Goal: Task Accomplishment & Management: Manage account settings

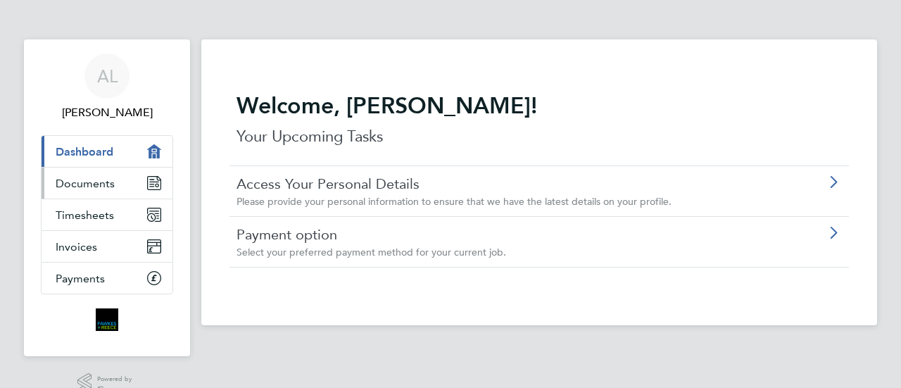
click at [155, 185] on icon "Main navigation" at bounding box center [154, 183] width 13 height 13
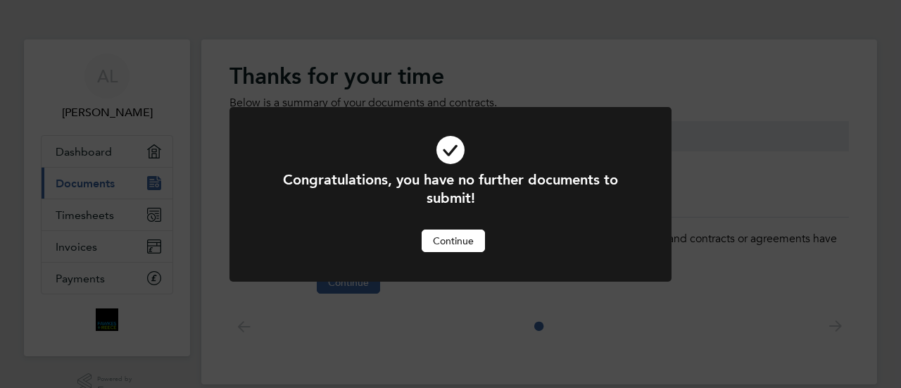
click at [465, 246] on button "Continue" at bounding box center [453, 240] width 63 height 23
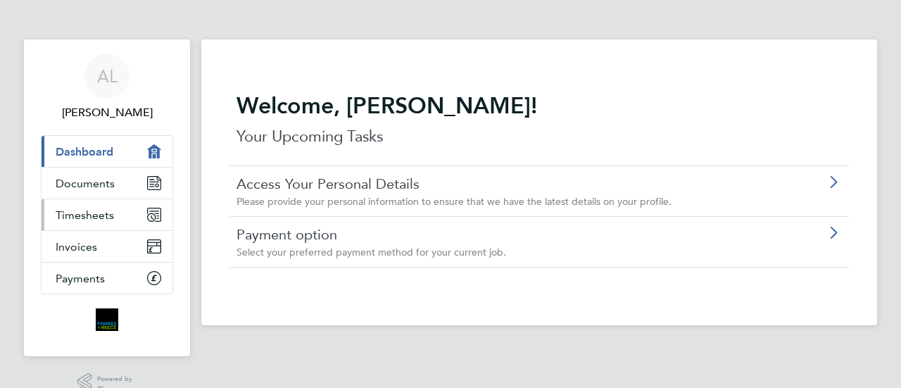
click at [160, 211] on icon "Main navigation" at bounding box center [154, 214] width 13 height 13
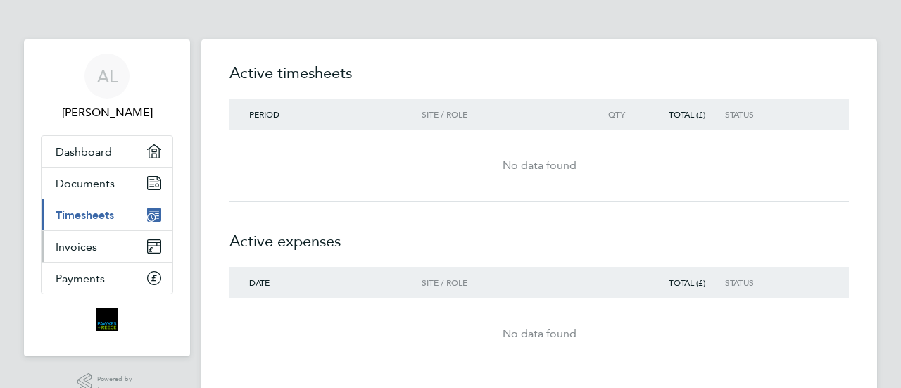
click at [151, 251] on icon "Main navigation" at bounding box center [154, 249] width 13 height 6
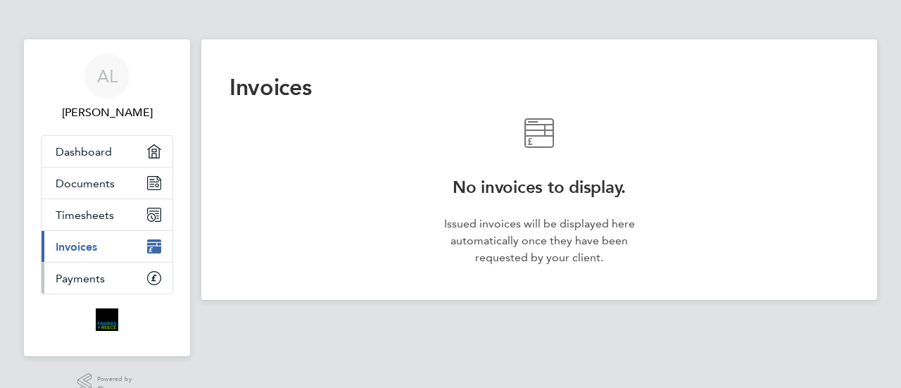
click at [151, 281] on icon "Main navigation" at bounding box center [154, 278] width 13 height 13
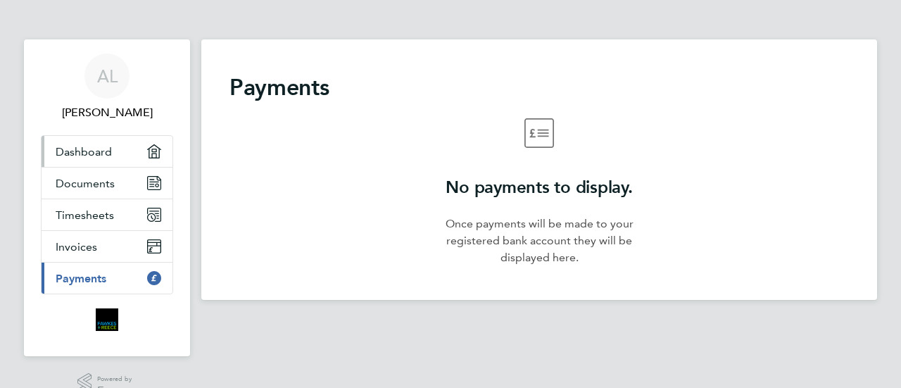
click at [155, 152] on icon "Main navigation" at bounding box center [154, 151] width 13 height 13
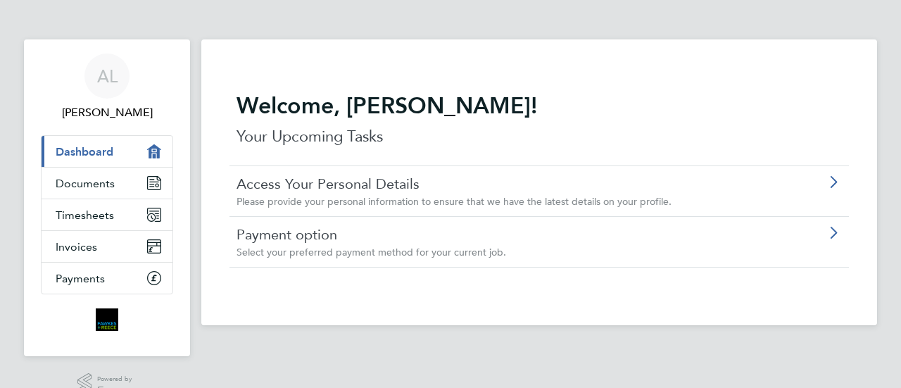
click at [832, 230] on icon at bounding box center [833, 232] width 18 height 11
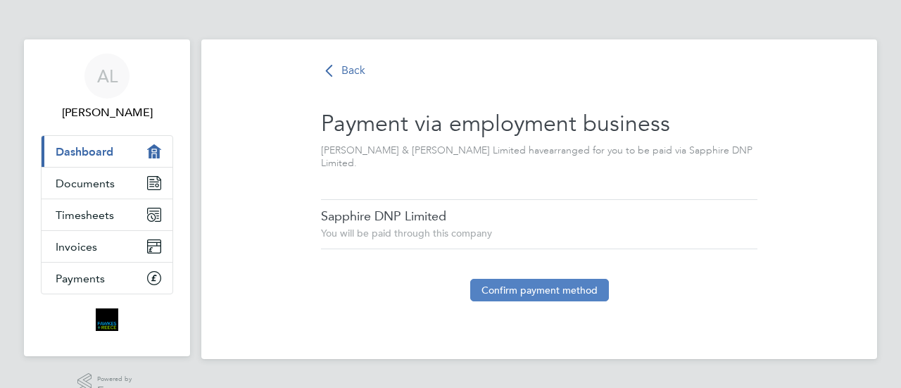
click at [568, 281] on button "Confirm payment method" at bounding box center [539, 290] width 139 height 23
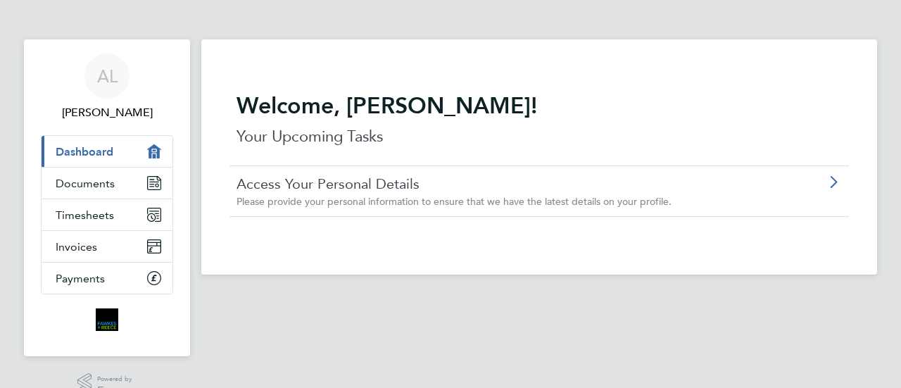
click at [825, 174] on div "Payment Method Confirmed You confirmed you agreed to be paid via this employmen…" at bounding box center [450, 194] width 901 height 388
click at [835, 179] on icon at bounding box center [833, 182] width 18 height 11
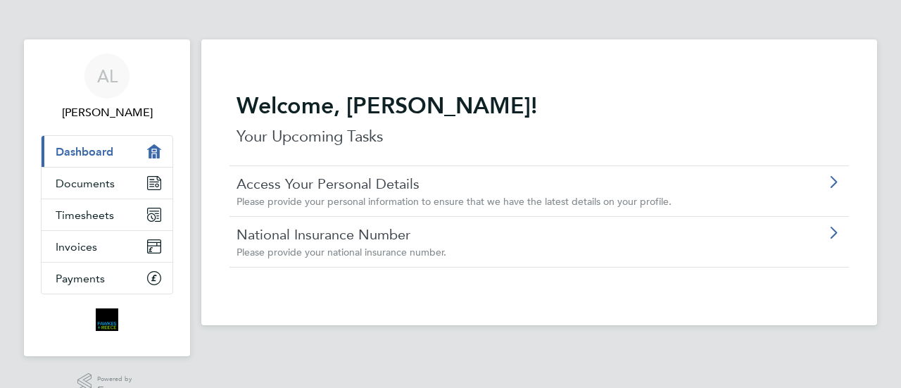
click at [833, 182] on icon at bounding box center [833, 182] width 18 height 11
click at [836, 227] on icon at bounding box center [833, 232] width 18 height 11
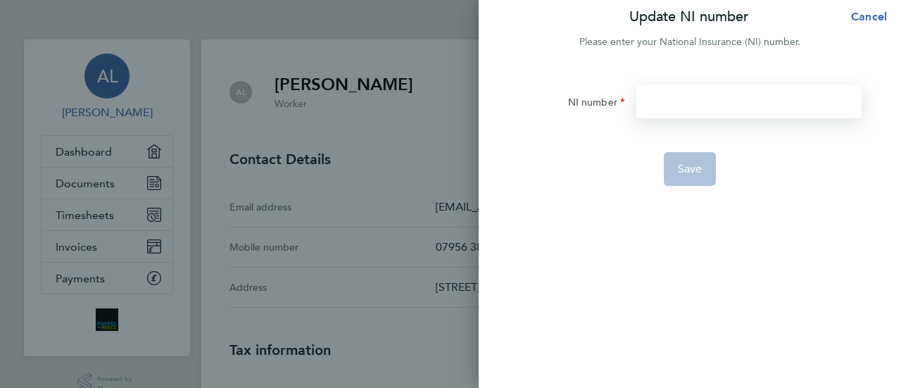
click at [713, 101] on input "NI number" at bounding box center [748, 101] width 225 height 34
type input "NX420913A"
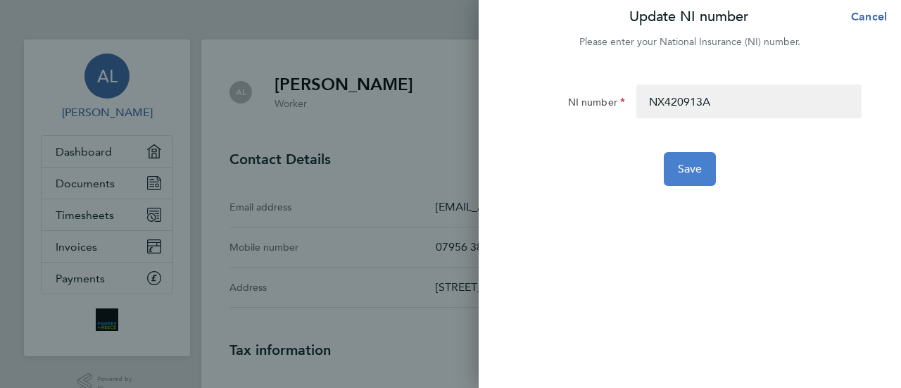
click at [703, 165] on button "Save" at bounding box center [690, 169] width 53 height 34
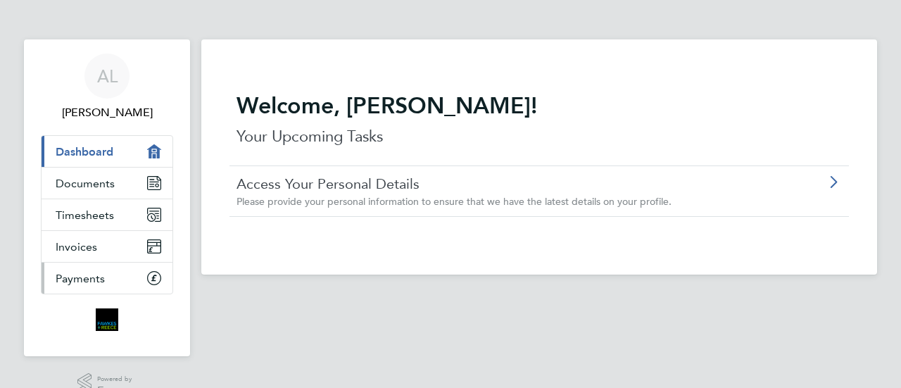
click at [111, 275] on link "Payments" at bounding box center [107, 278] width 131 height 31
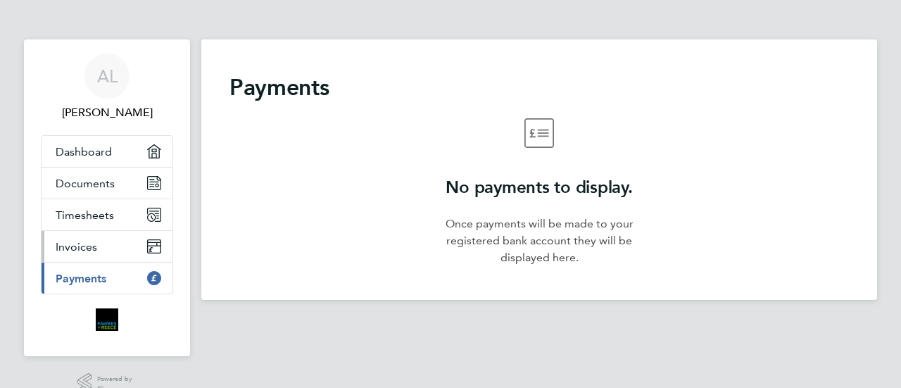
click at [94, 248] on span "Invoices" at bounding box center [77, 246] width 42 height 13
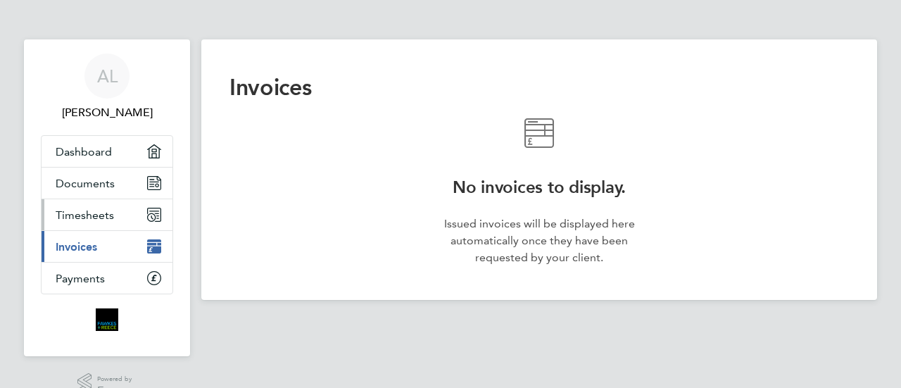
click at [96, 223] on link "Timesheets" at bounding box center [107, 214] width 131 height 31
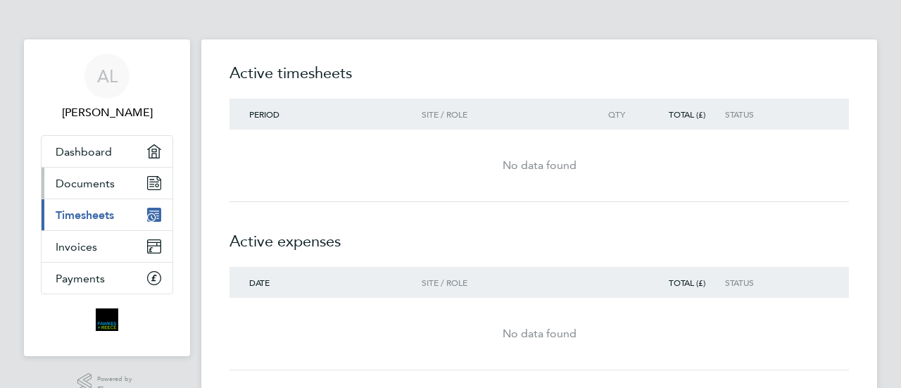
click at [119, 184] on link "Documents" at bounding box center [107, 183] width 131 height 31
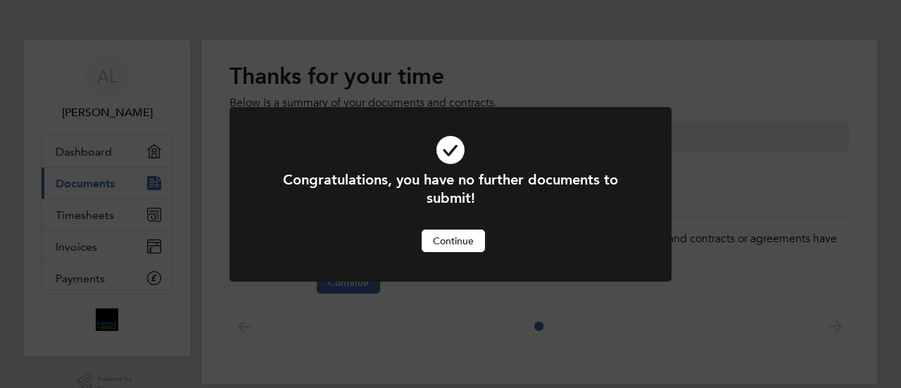
click at [463, 243] on button "Continue" at bounding box center [453, 240] width 63 height 23
